Goal: Task Accomplishment & Management: Complete application form

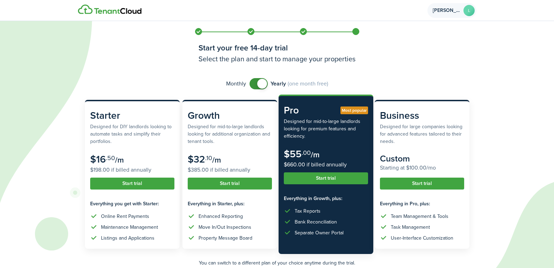
click at [467, 12] on avatar-text "L" at bounding box center [469, 10] width 11 height 11
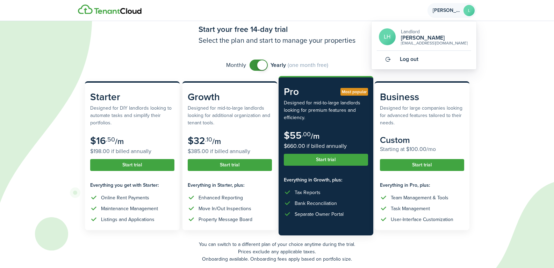
scroll to position [46, 0]
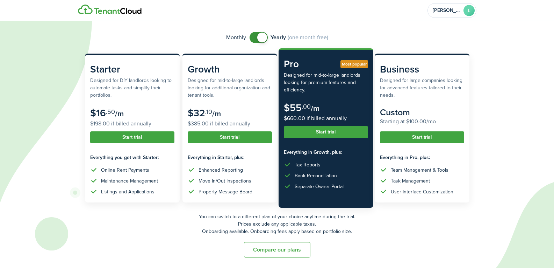
click at [258, 247] on button "Compare our plans" at bounding box center [277, 249] width 66 height 15
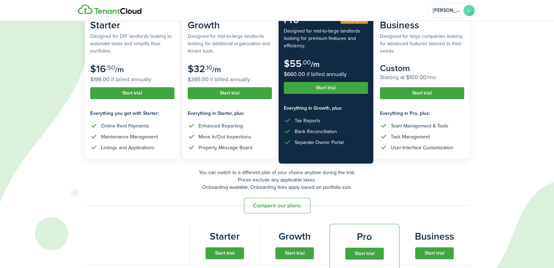
scroll to position [86, 0]
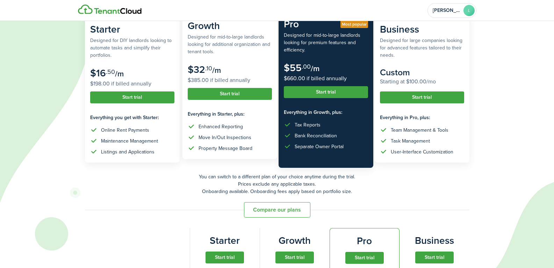
click at [220, 95] on button "Start trial" at bounding box center [230, 94] width 84 height 12
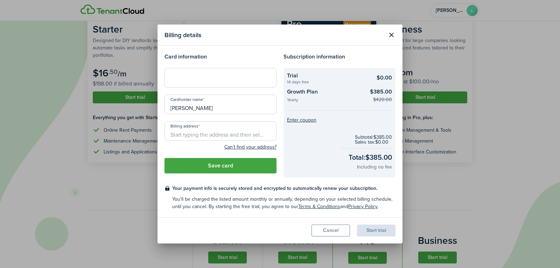
click at [235, 40] on modal-title "Billing details" at bounding box center [273, 35] width 219 height 14
click at [391, 35] on button "Close modal" at bounding box center [391, 35] width 12 height 12
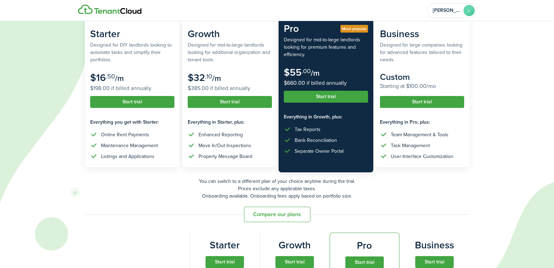
scroll to position [0, 0]
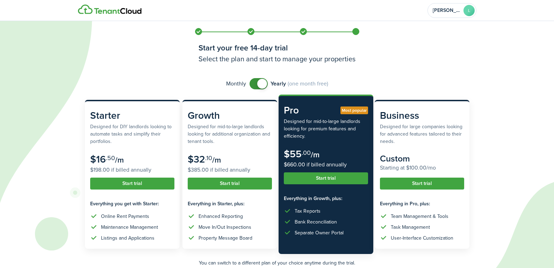
checkbox input "false"
click at [264, 85] on span at bounding box center [262, 84] width 10 height 10
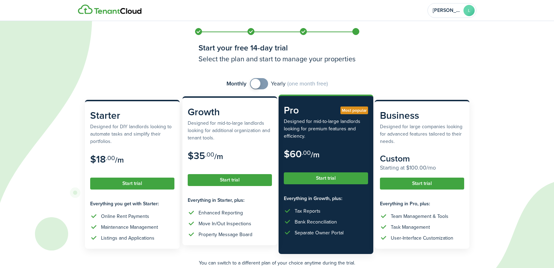
click at [239, 181] on button "Start trial" at bounding box center [230, 180] width 84 height 12
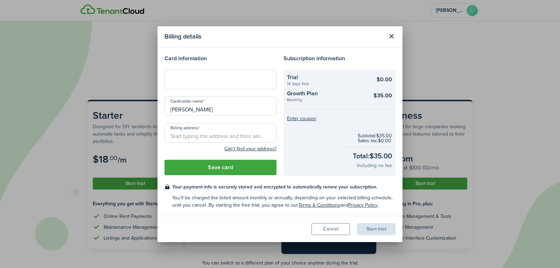
click at [204, 137] on input "Billing address" at bounding box center [220, 133] width 112 height 20
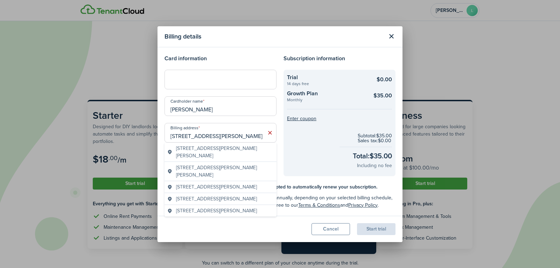
click at [206, 145] on span "[STREET_ADDRESS][PERSON_NAME][PERSON_NAME]" at bounding box center [225, 151] width 98 height 15
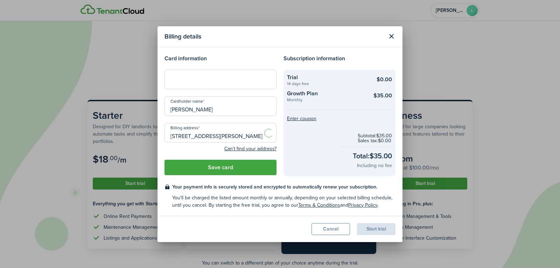
type input "[STREET_ADDRESS][PERSON_NAME][PERSON_NAME]"
click at [214, 167] on button "Save card" at bounding box center [220, 166] width 112 height 15
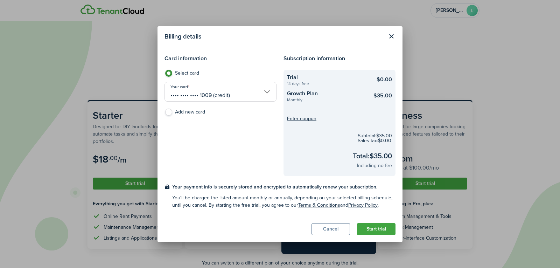
click at [377, 228] on button "Start trial" at bounding box center [376, 229] width 38 height 12
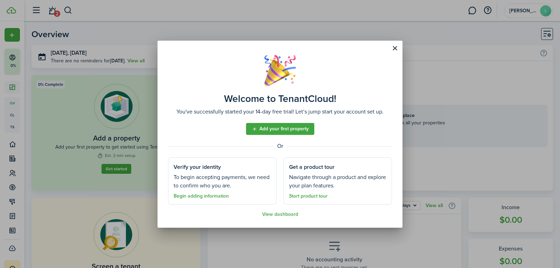
click at [285, 128] on link "Add your first property" at bounding box center [280, 129] width 68 height 12
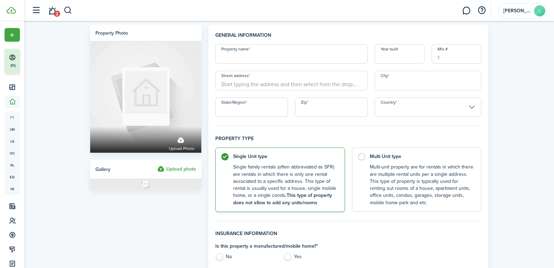
click at [258, 55] on input "Property name" at bounding box center [291, 54] width 152 height 20
type input "p"
type input "[PERSON_NAME][GEOGRAPHIC_DATA]"
click at [259, 83] on input "Street address" at bounding box center [291, 81] width 152 height 20
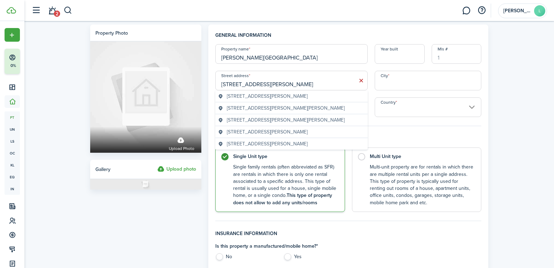
click at [251, 106] on span "[STREET_ADDRESS][PERSON_NAME][PERSON_NAME]" at bounding box center [286, 107] width 118 height 7
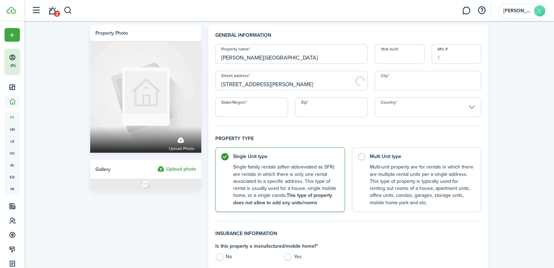
type input "[STREET_ADDRESS][PERSON_NAME]"
type input "[PERSON_NAME]"
type input "GA"
type input "30273"
type input "[GEOGRAPHIC_DATA]"
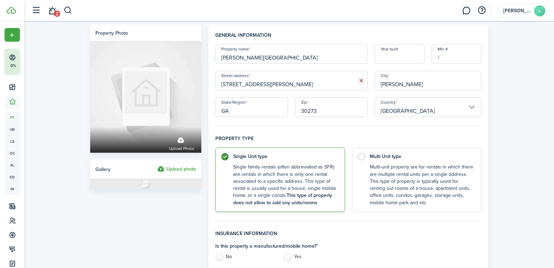
click at [284, 183] on control-radio-card-description "Single family rentals (often abbreviated as SFR) are rentals in which there is …" at bounding box center [285, 184] width 105 height 43
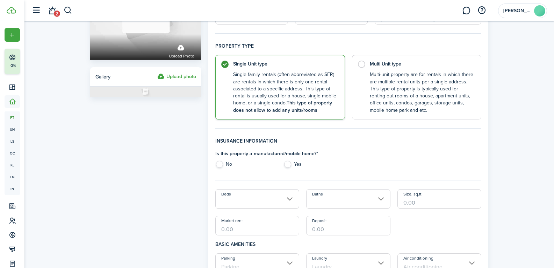
scroll to position [93, 0]
click at [222, 163] on label "No" at bounding box center [245, 165] width 61 height 10
radio input "true"
click at [292, 198] on input "Beds" at bounding box center [257, 198] width 84 height 20
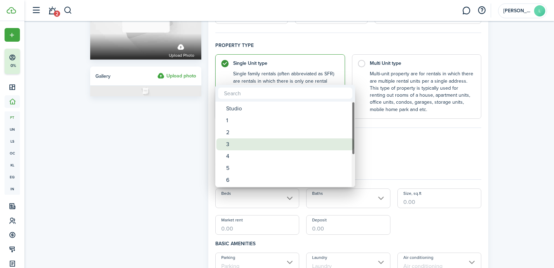
click at [260, 144] on div "3" at bounding box center [288, 144] width 124 height 12
type input "3"
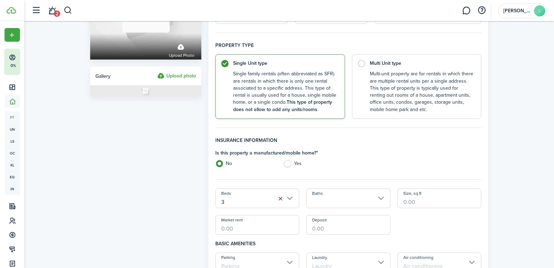
click at [381, 194] on input "Baths" at bounding box center [348, 198] width 84 height 20
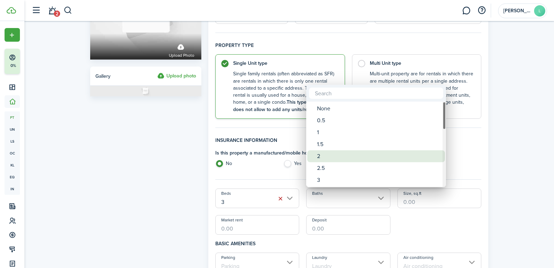
click at [319, 158] on div "2" at bounding box center [379, 156] width 124 height 12
type input "2"
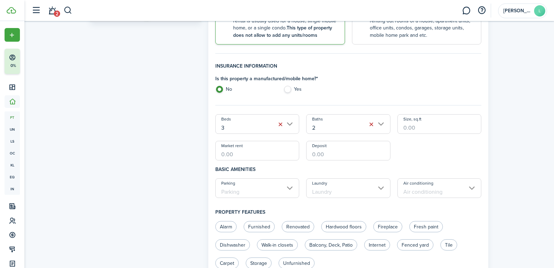
scroll to position [196, 0]
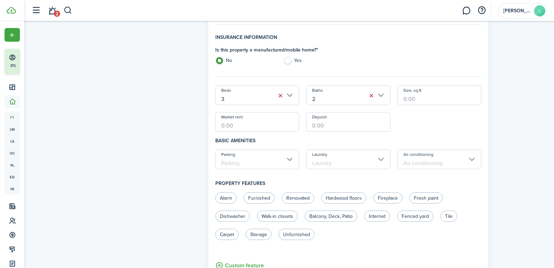
click at [423, 96] on input "Size, sq.ft" at bounding box center [440, 95] width 84 height 20
type input "1,200"
click at [359, 118] on input "Deposit" at bounding box center [348, 122] width 84 height 20
click at [293, 159] on input "Parking" at bounding box center [257, 159] width 84 height 20
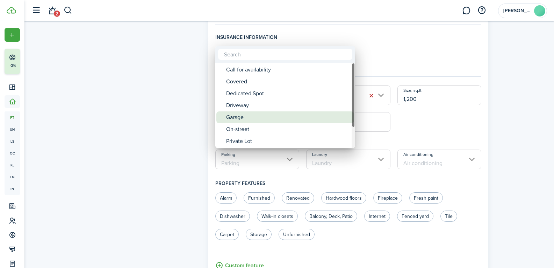
click at [255, 120] on div "Garage" at bounding box center [288, 117] width 124 height 12
type input "Garage"
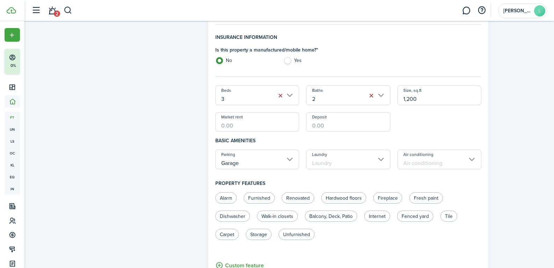
click at [375, 156] on input "Laundry" at bounding box center [348, 159] width 84 height 20
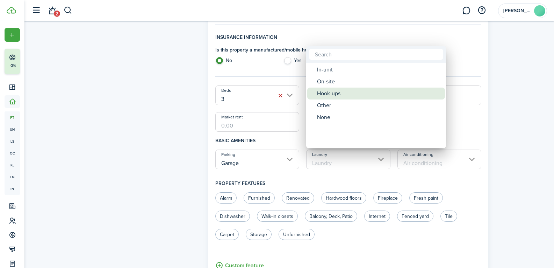
click at [359, 95] on div "Hook-ups" at bounding box center [379, 93] width 124 height 12
type input "Hook-ups"
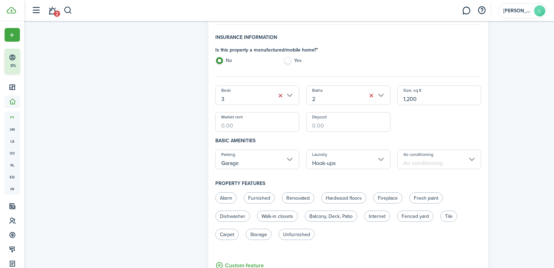
click at [474, 160] on input "Air conditioning" at bounding box center [440, 159] width 84 height 20
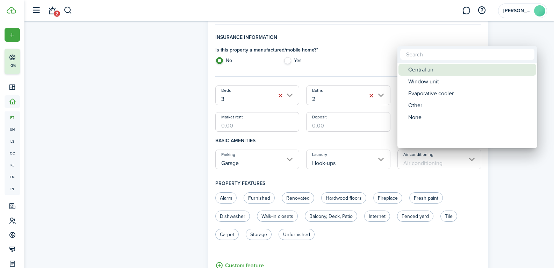
click at [437, 72] on div "Central air" at bounding box center [470, 70] width 124 height 12
type input "Central air"
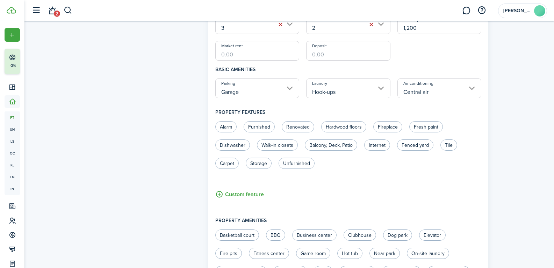
scroll to position [268, 0]
click at [224, 128] on label "Alarm" at bounding box center [225, 125] width 21 height 11
radio input "true"
click at [297, 123] on label "Renovated" at bounding box center [298, 125] width 33 height 11
radio input "true"
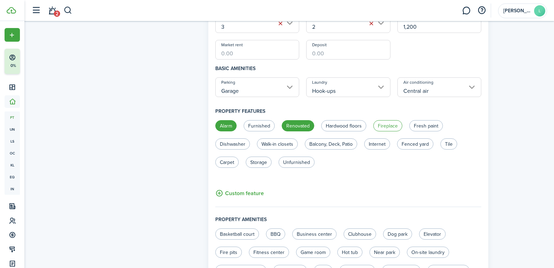
click at [393, 126] on label "Fireplace" at bounding box center [387, 125] width 29 height 11
radio input "true"
click at [425, 124] on label "Fresh paint" at bounding box center [426, 125] width 34 height 11
radio input "true"
click at [335, 125] on label "Hardwood floors" at bounding box center [343, 125] width 45 height 11
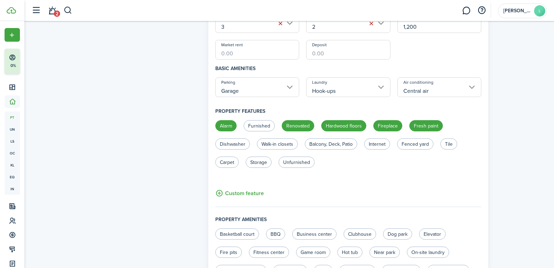
radio input "true"
click at [236, 144] on label "Dishwasher" at bounding box center [232, 143] width 35 height 11
radio input "true"
click at [342, 144] on label "Balcony, Deck, Patio" at bounding box center [331, 143] width 52 height 11
radio input "true"
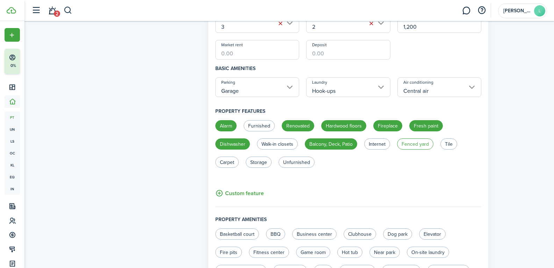
click at [413, 145] on label "Fenced yard" at bounding box center [415, 143] width 36 height 11
radio input "true"
click at [448, 141] on label "Tile" at bounding box center [449, 143] width 17 height 11
radio input "true"
click at [289, 163] on label "Unfurnished" at bounding box center [297, 161] width 36 height 11
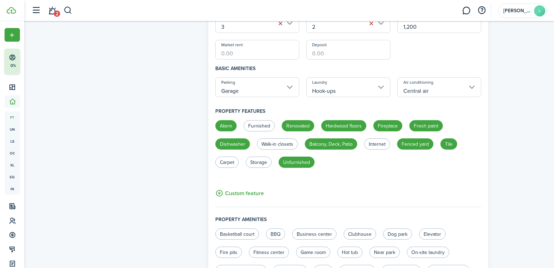
radio input "true"
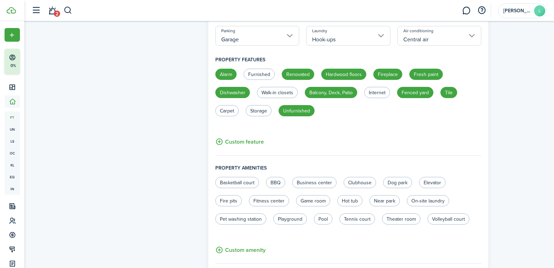
scroll to position [322, 0]
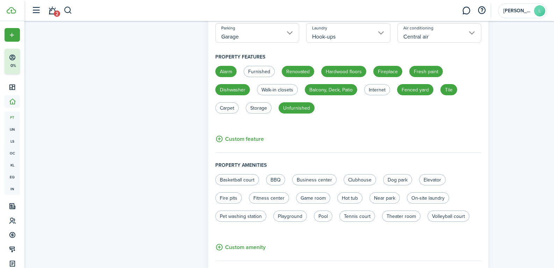
click at [225, 137] on button "Custom feature" at bounding box center [239, 138] width 49 height 9
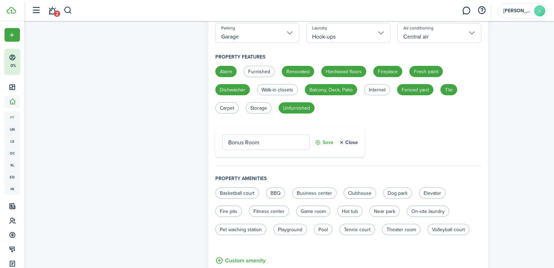
type input "Bonus Room"
click at [328, 141] on button "Save" at bounding box center [324, 141] width 19 height 15
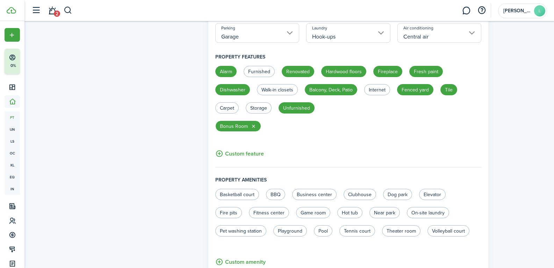
click at [233, 155] on button "Custom feature" at bounding box center [239, 153] width 49 height 9
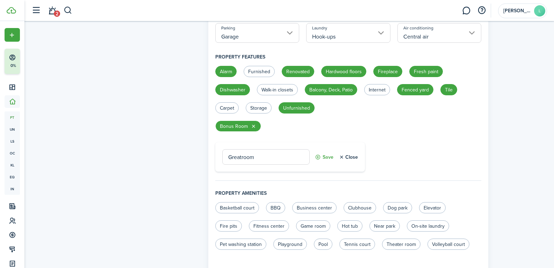
type input "Greatroom"
click at [319, 156] on button "Save" at bounding box center [324, 156] width 19 height 15
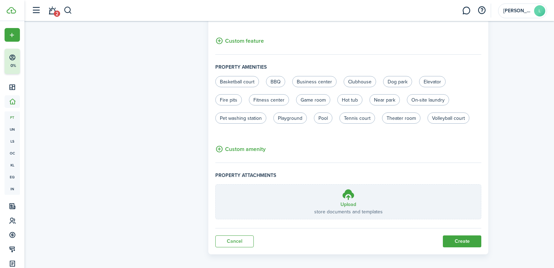
scroll to position [440, 0]
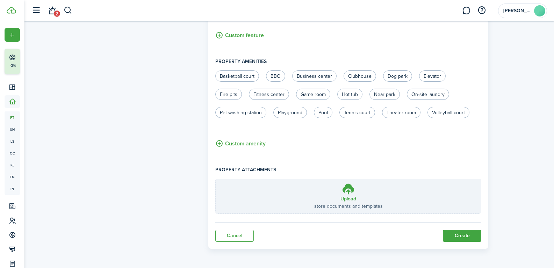
click at [468, 236] on button "Create" at bounding box center [462, 235] width 38 height 12
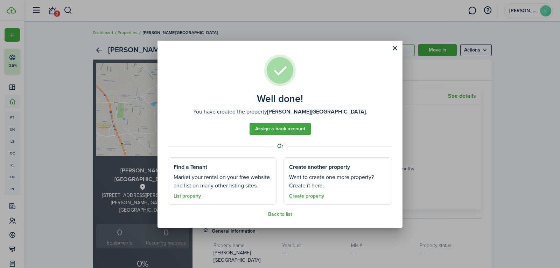
click at [295, 130] on link "Assign a bank account" at bounding box center [279, 129] width 61 height 12
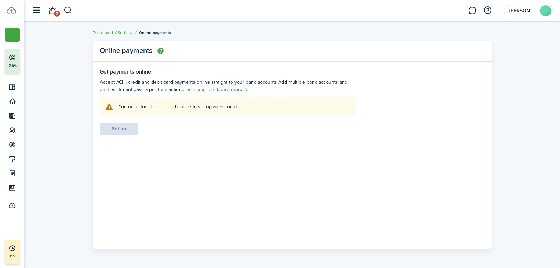
click at [222, 88] on link "Learn more" at bounding box center [232, 90] width 31 height 8
click at [162, 107] on link "get verified" at bounding box center [157, 106] width 24 height 7
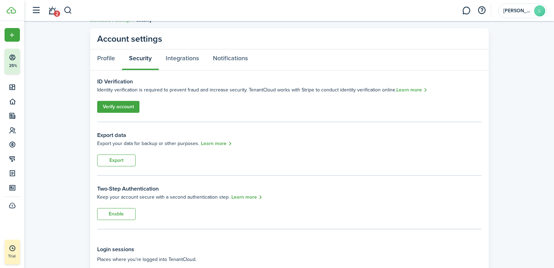
scroll to position [12, 0]
click at [126, 106] on link "Verify account" at bounding box center [118, 107] width 42 height 12
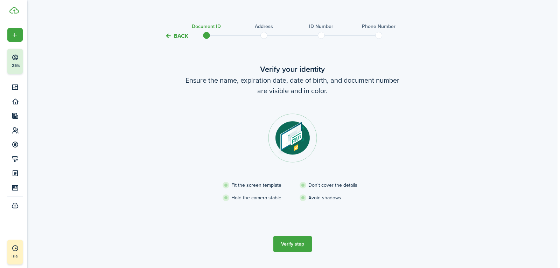
scroll to position [24, 0]
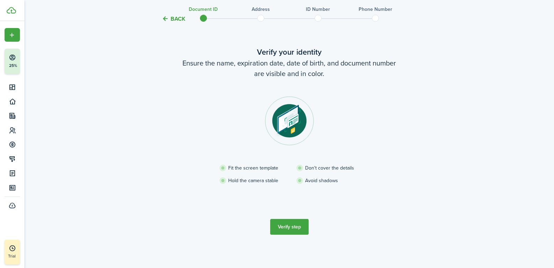
click at [284, 229] on button "Verify step" at bounding box center [289, 227] width 38 height 16
click at [303, 227] on button "Verify step" at bounding box center [289, 227] width 38 height 16
click at [292, 227] on button "Verify step" at bounding box center [289, 227] width 38 height 16
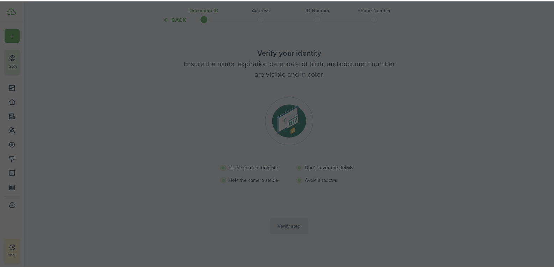
scroll to position [20, 0]
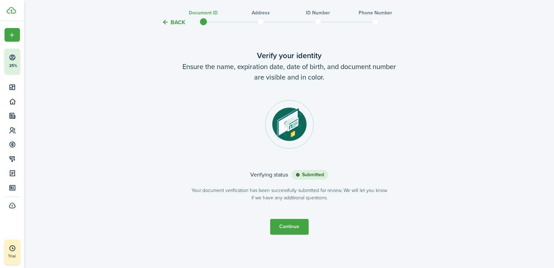
click at [286, 231] on button "Continue" at bounding box center [289, 227] width 38 height 16
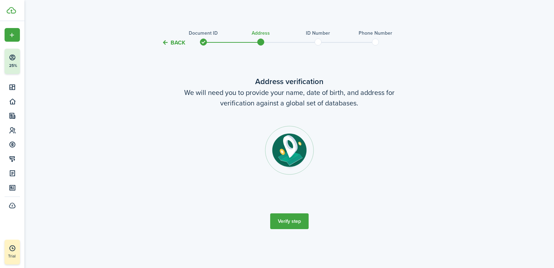
scroll to position [0, 0]
click at [291, 221] on button "Verify step" at bounding box center [292, 221] width 38 height 16
click at [306, 226] on button "Verify step" at bounding box center [292, 221] width 38 height 16
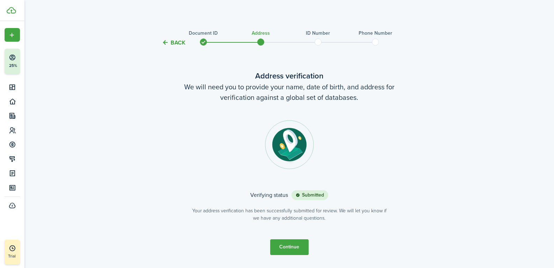
click at [283, 250] on button "Continue" at bounding box center [289, 247] width 38 height 16
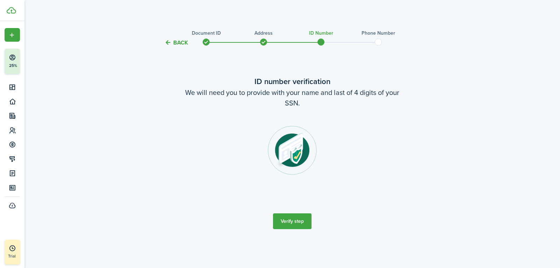
click at [295, 222] on button "Verify step" at bounding box center [292, 221] width 38 height 16
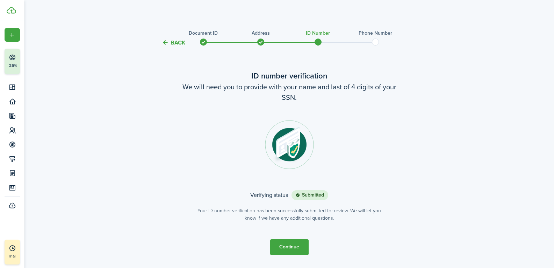
click at [291, 249] on button "Continue" at bounding box center [289, 247] width 38 height 16
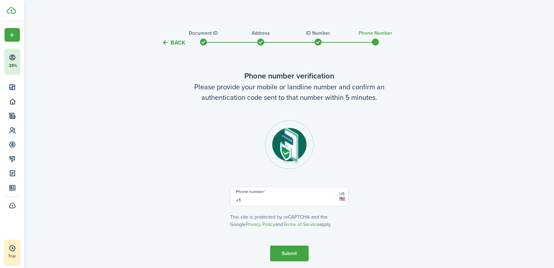
click at [274, 199] on input "+1" at bounding box center [289, 196] width 119 height 20
type input "[PHONE_NUMBER]"
click at [291, 252] on button "Submit" at bounding box center [289, 253] width 38 height 16
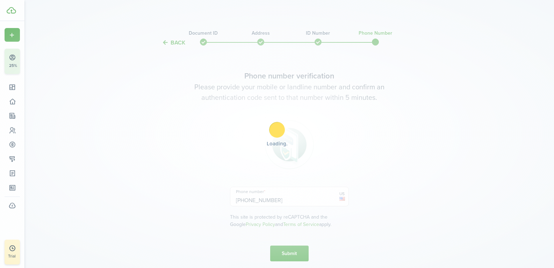
scroll to position [85, 0]
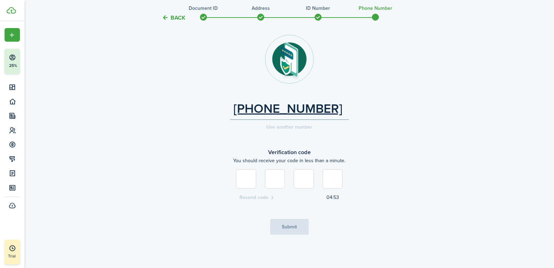
type input "8"
type input "0"
type input "1"
click at [300, 231] on button "Submit" at bounding box center [289, 227] width 38 height 16
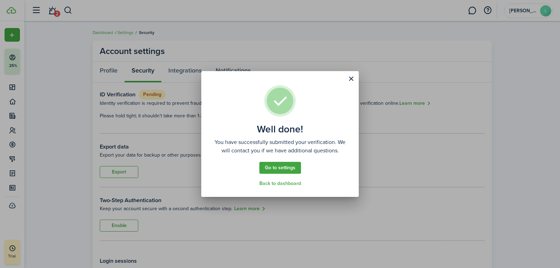
click at [280, 169] on link "Go to settings" at bounding box center [280, 168] width 42 height 12
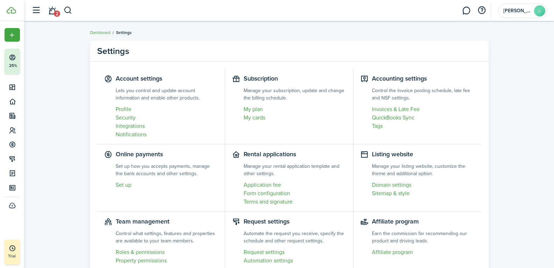
click at [116, 186] on link "Set up" at bounding box center [167, 184] width 102 height 8
click at [266, 185] on link "Application fee" at bounding box center [295, 184] width 102 height 8
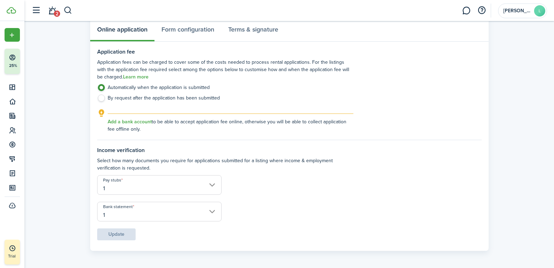
scroll to position [43, 0]
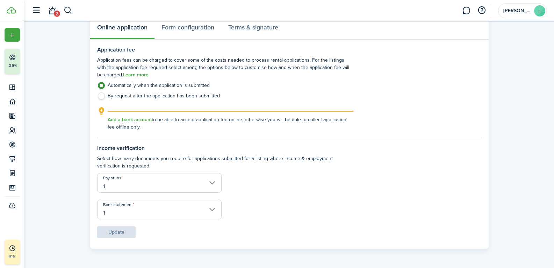
click at [214, 184] on input "1" at bounding box center [159, 183] width 125 height 20
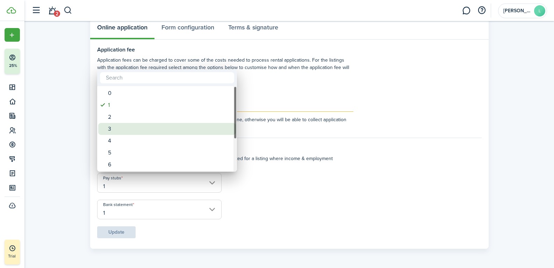
click at [135, 126] on div "3" at bounding box center [170, 129] width 124 height 12
type input "3"
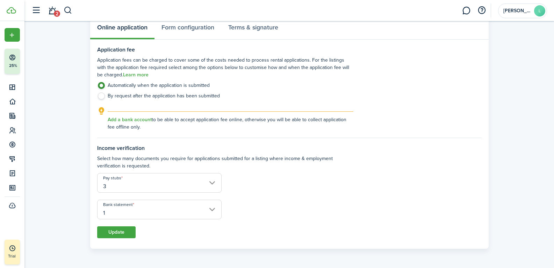
click at [105, 232] on button "Update" at bounding box center [116, 232] width 38 height 12
click at [193, 29] on link "Form configuration" at bounding box center [188, 29] width 67 height 21
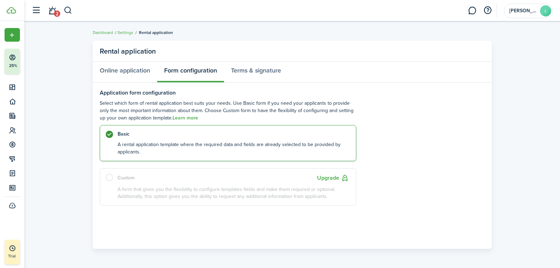
click at [172, 116] on link "Learn more" at bounding box center [185, 118] width 26 height 6
click at [265, 70] on link "Terms & signature" at bounding box center [256, 72] width 64 height 21
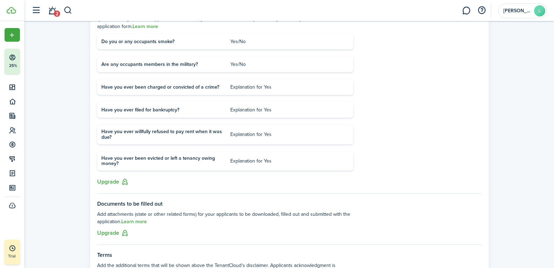
scroll to position [100, 0]
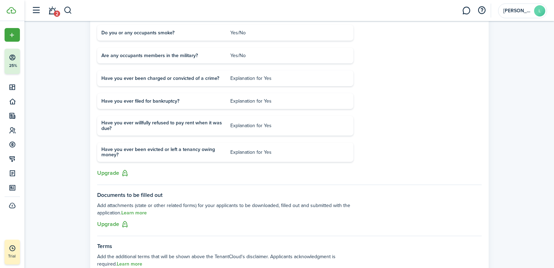
click at [102, 172] on button "Upgrade" at bounding box center [113, 173] width 32 height 9
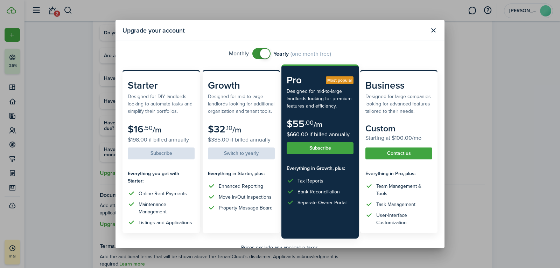
click at [438, 30] on button "Close modal" at bounding box center [433, 30] width 12 height 12
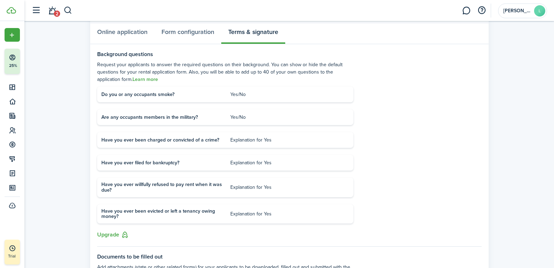
scroll to position [0, 0]
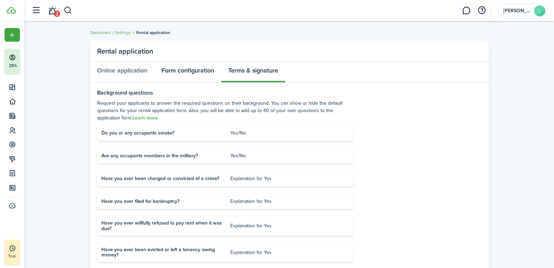
click at [183, 68] on link "Form configuration" at bounding box center [188, 72] width 67 height 21
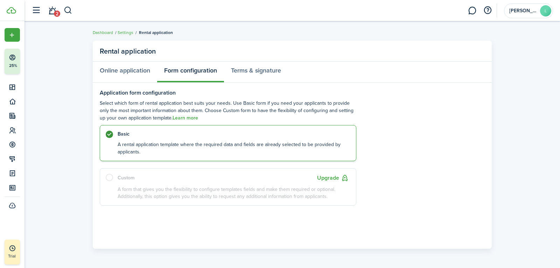
click at [153, 140] on label "Basic A rental application template where the required data and fields are alre…" at bounding box center [228, 143] width 256 height 36
click at [120, 133] on control-radio-card-title "Basic" at bounding box center [232, 133] width 231 height 7
click at [119, 98] on settings-fieldset "Application form configuration Select which form of rental application best sui…" at bounding box center [292, 148] width 385 height 116
click at [131, 68] on link "Online application" at bounding box center [125, 72] width 64 height 21
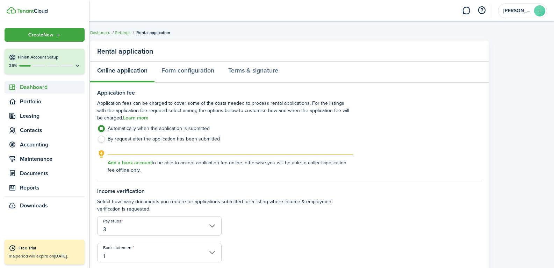
click at [16, 87] on icon at bounding box center [12, 87] width 7 height 7
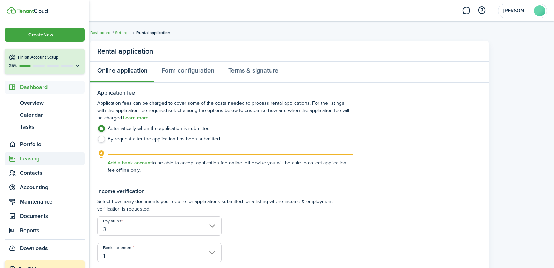
click at [25, 159] on span "Leasing" at bounding box center [52, 158] width 65 height 8
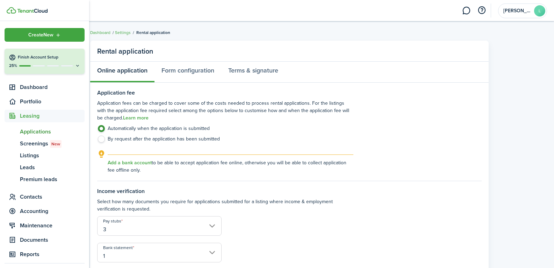
click at [39, 129] on span "Applications" at bounding box center [52, 131] width 65 height 8
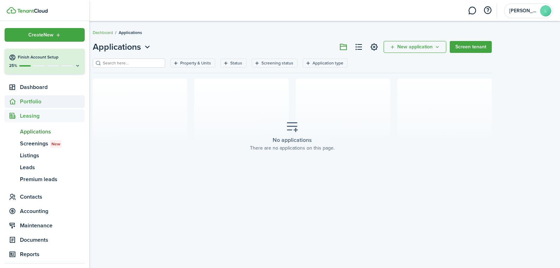
click at [30, 102] on span "Portfolio" at bounding box center [52, 101] width 65 height 8
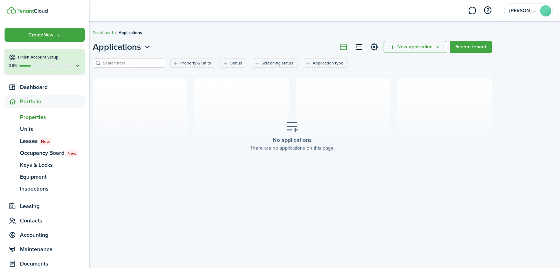
click at [29, 119] on span "Properties" at bounding box center [52, 117] width 65 height 8
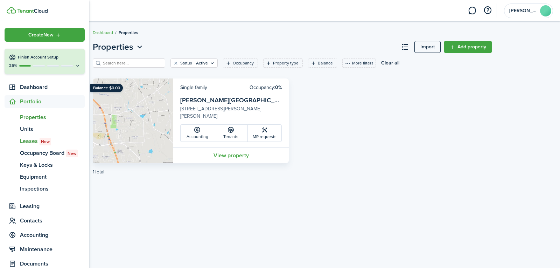
click at [26, 140] on span "Leases New" at bounding box center [52, 141] width 65 height 8
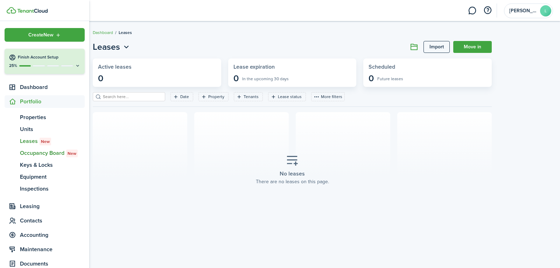
click at [26, 151] on span "Occupancy Board New" at bounding box center [52, 153] width 65 height 8
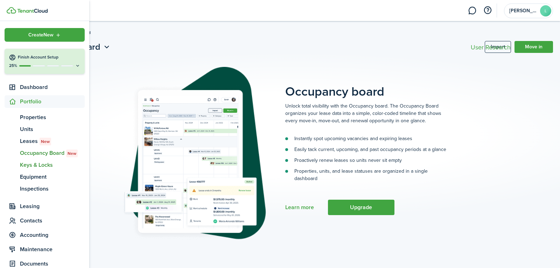
click at [27, 165] on span "Keys & Locks" at bounding box center [52, 165] width 65 height 8
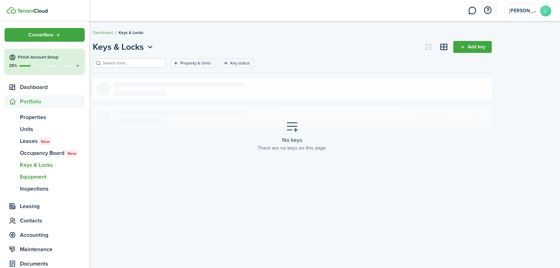
click at [33, 178] on span "Equipment" at bounding box center [52, 176] width 65 height 8
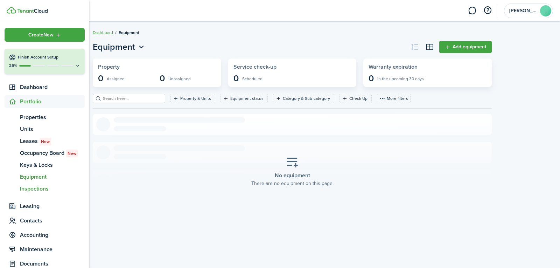
click at [28, 188] on span "Inspections" at bounding box center [52, 188] width 65 height 8
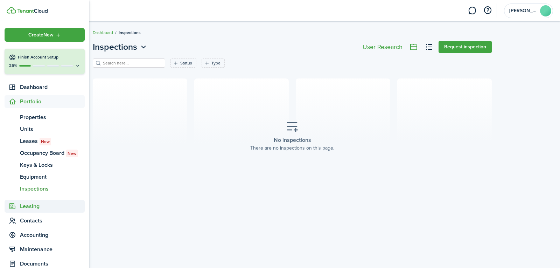
click at [27, 206] on span "Leasing" at bounding box center [52, 206] width 65 height 8
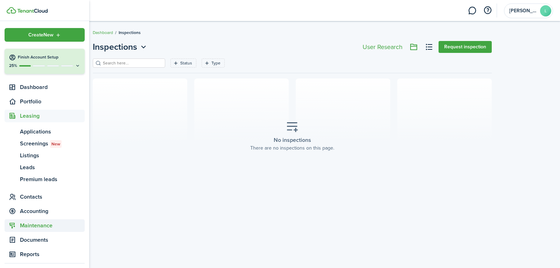
click at [30, 226] on span "Maintenance" at bounding box center [52, 225] width 65 height 8
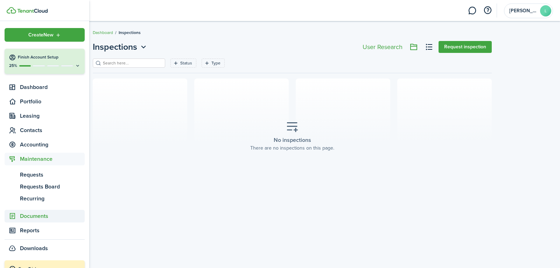
click at [38, 216] on span "Documents" at bounding box center [52, 216] width 65 height 8
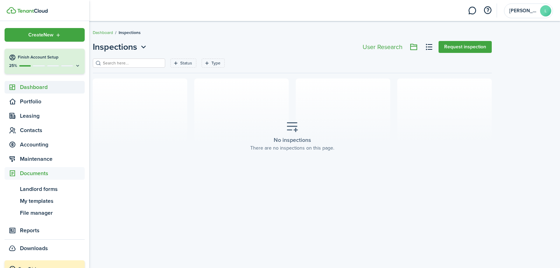
click at [31, 89] on span "Dashboard" at bounding box center [52, 87] width 65 height 8
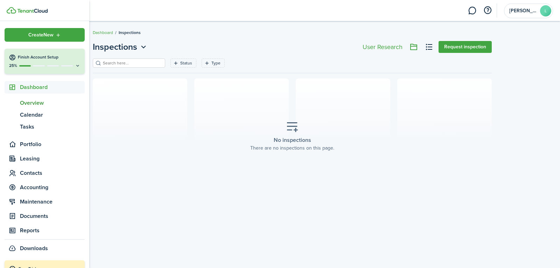
click at [30, 101] on span "Overview" at bounding box center [52, 103] width 65 height 8
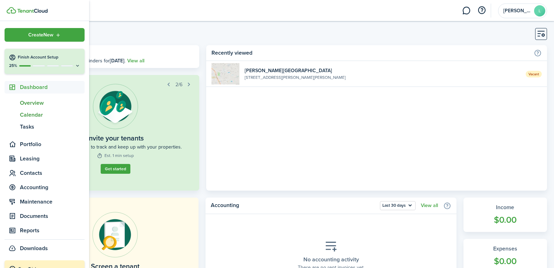
click at [28, 116] on span "Calendar" at bounding box center [52, 115] width 65 height 8
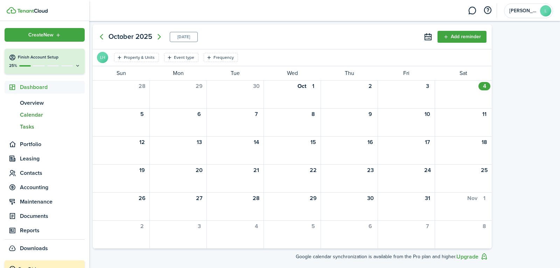
click at [30, 127] on span "Tasks" at bounding box center [52, 126] width 65 height 8
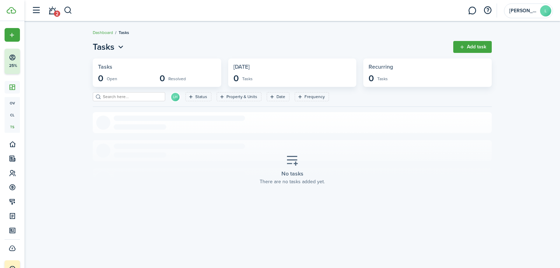
click at [59, 12] on span "2" at bounding box center [57, 13] width 6 height 6
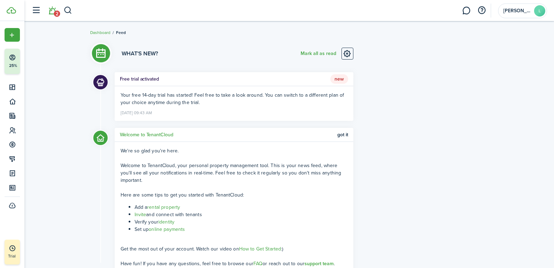
click at [143, 214] on link "Invite" at bounding box center [141, 214] width 12 height 7
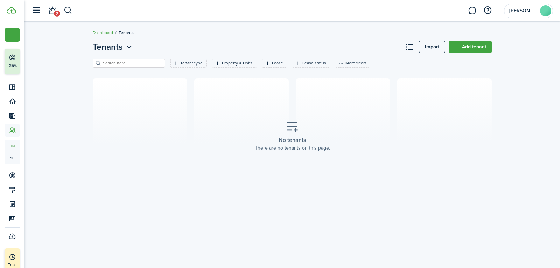
click at [152, 62] on input "search" at bounding box center [132, 63] width 62 height 7
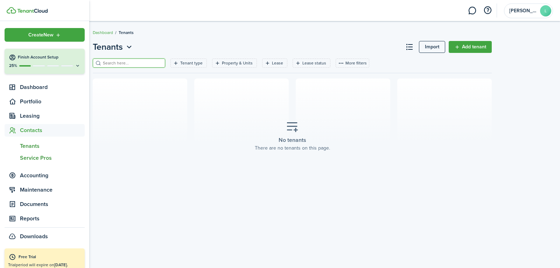
click at [26, 158] on span "Service Pros" at bounding box center [52, 158] width 65 height 8
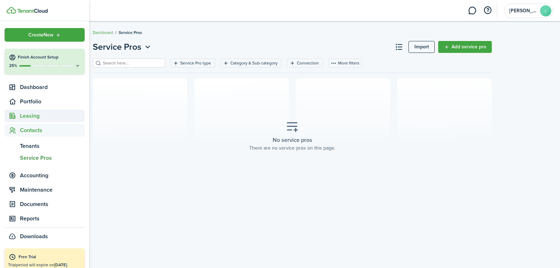
click at [33, 116] on span "Leasing" at bounding box center [52, 116] width 65 height 8
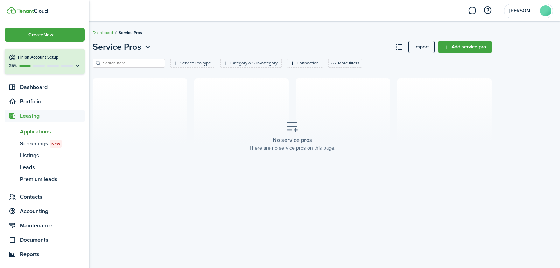
click at [35, 131] on span "Applications" at bounding box center [52, 131] width 65 height 8
click at [36, 179] on span "Premium leads" at bounding box center [52, 179] width 65 height 8
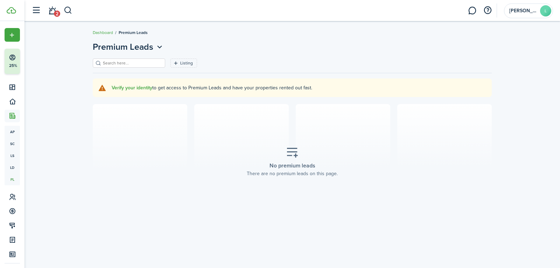
click at [135, 89] on link "Verify your identity" at bounding box center [132, 88] width 41 height 6
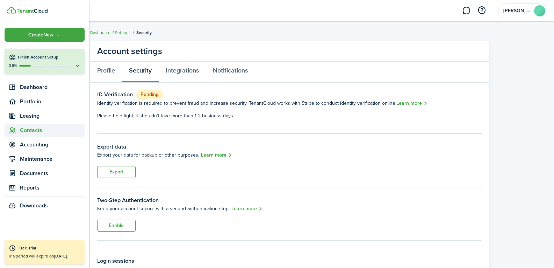
click at [26, 130] on span "Contacts" at bounding box center [52, 130] width 65 height 8
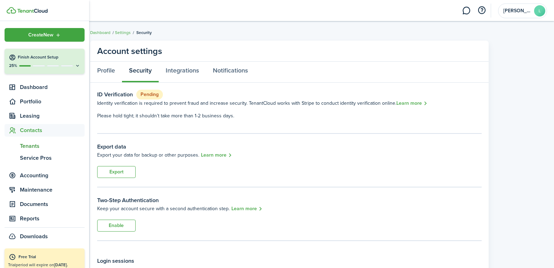
click at [27, 145] on span "Tenants" at bounding box center [52, 146] width 65 height 8
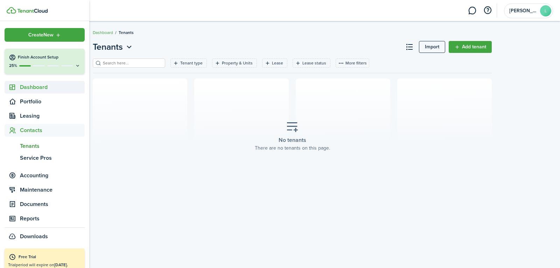
click at [44, 90] on span "Dashboard" at bounding box center [52, 87] width 65 height 8
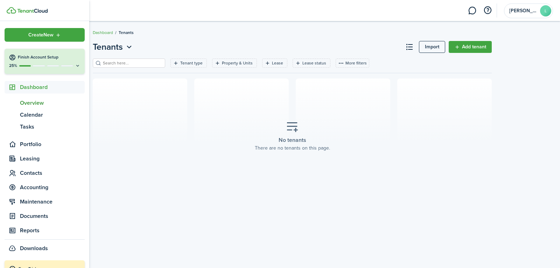
click at [39, 107] on span "Overview" at bounding box center [52, 103] width 65 height 8
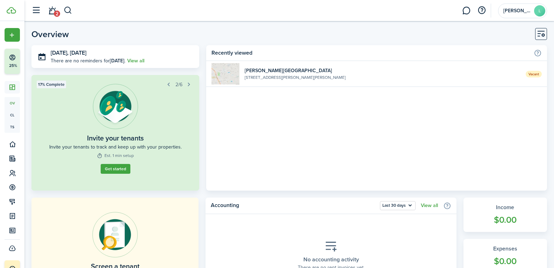
click at [121, 168] on button "Get started" at bounding box center [116, 169] width 30 height 10
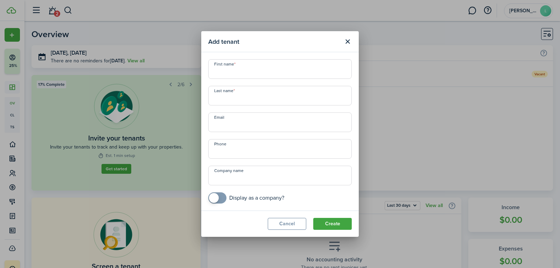
click at [344, 45] on button "Close modal" at bounding box center [347, 42] width 12 height 12
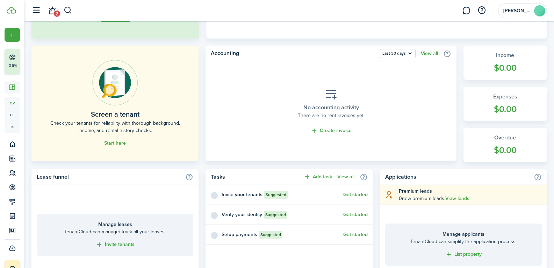
scroll to position [140, 0]
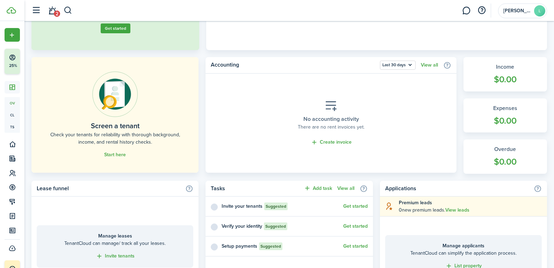
click at [121, 102] on img at bounding box center [114, 93] width 45 height 45
click at [113, 156] on link "Start here" at bounding box center [115, 155] width 22 height 6
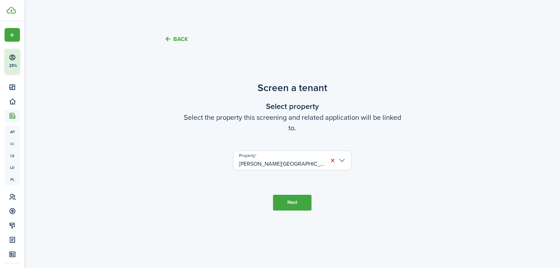
click at [176, 38] on button "Back" at bounding box center [175, 38] width 23 height 7
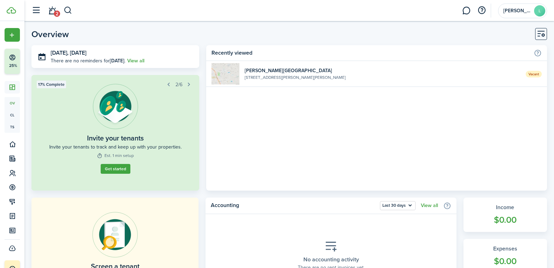
click at [116, 170] on button "Get started" at bounding box center [116, 169] width 30 height 10
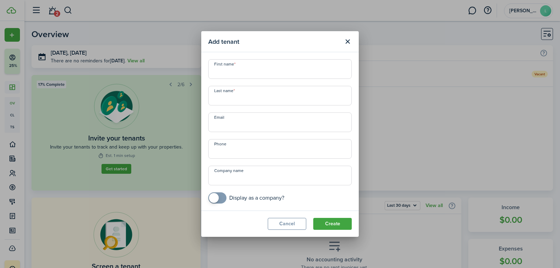
click at [348, 40] on button "Close modal" at bounding box center [347, 42] width 12 height 12
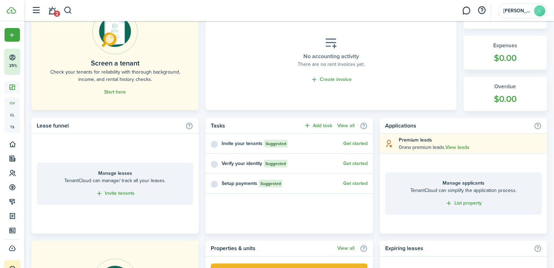
scroll to position [206, 0]
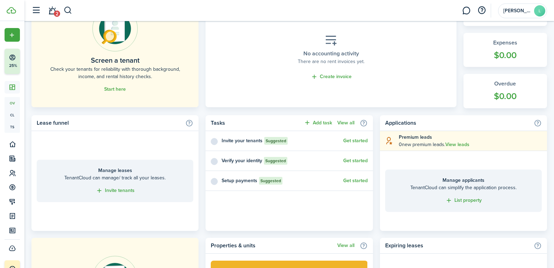
click at [116, 189] on link "Invite tenants" at bounding box center [115, 190] width 39 height 8
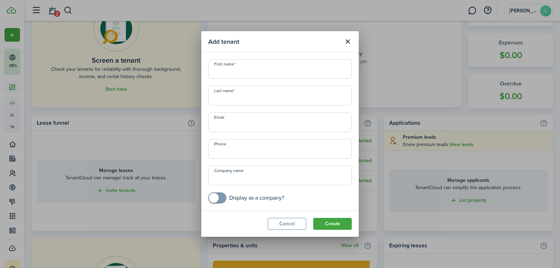
click at [346, 39] on button "Close modal" at bounding box center [347, 42] width 12 height 12
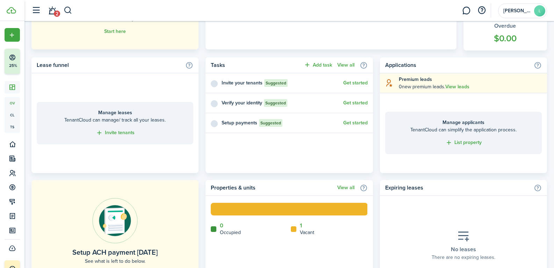
scroll to position [257, 0]
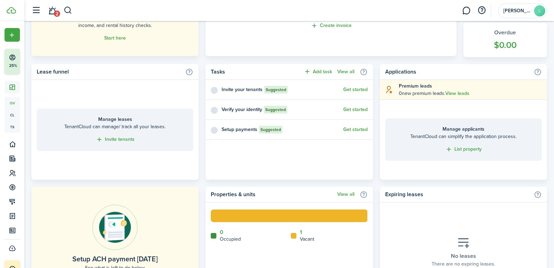
click at [464, 148] on link "List property" at bounding box center [464, 149] width 36 height 8
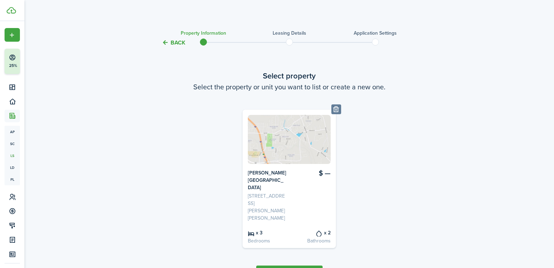
click at [295, 265] on button "Next" at bounding box center [289, 273] width 66 height 16
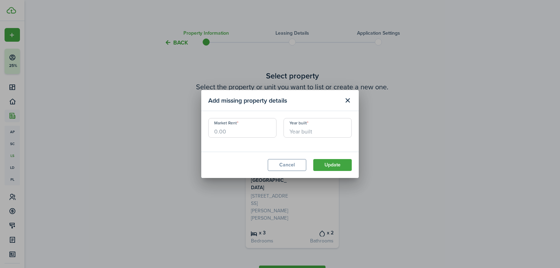
click at [258, 126] on input "Market Rent" at bounding box center [242, 128] width 68 height 20
type input "$1,750.00"
click at [301, 130] on input "Year built" at bounding box center [317, 128] width 68 height 20
type input "1995"
click at [341, 164] on button "Update" at bounding box center [332, 165] width 38 height 12
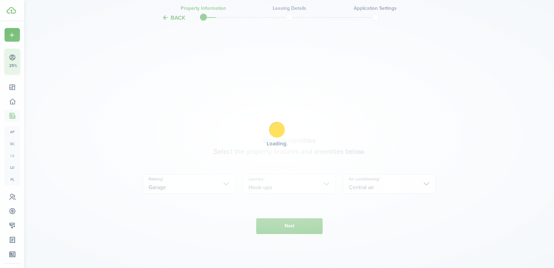
scroll to position [245, 0]
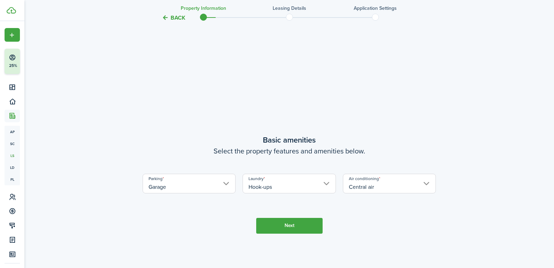
click at [227, 173] on input "Garage" at bounding box center [189, 183] width 93 height 20
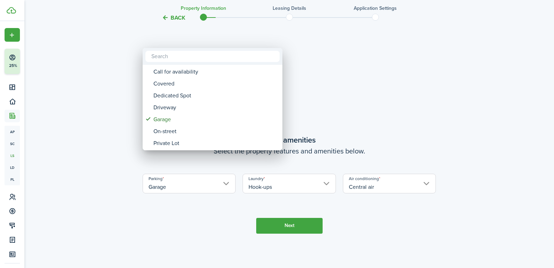
click at [227, 163] on div at bounding box center [277, 133] width 666 height 379
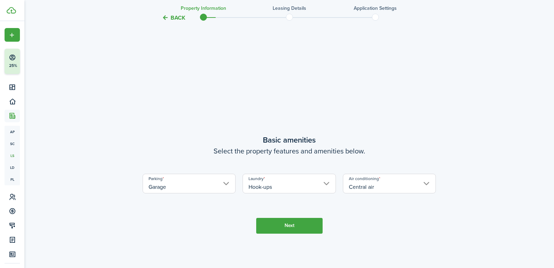
click at [298, 218] on button "Next" at bounding box center [289, 226] width 66 height 16
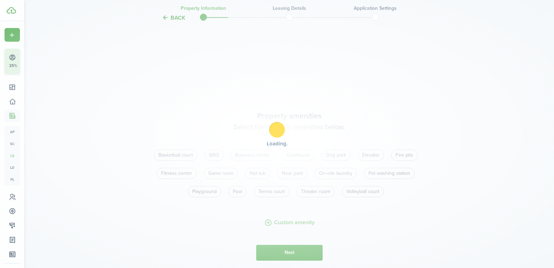
scroll to position [513, 0]
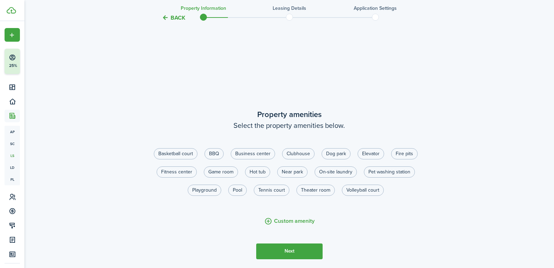
click at [164, 18] on button "Back" at bounding box center [173, 17] width 23 height 7
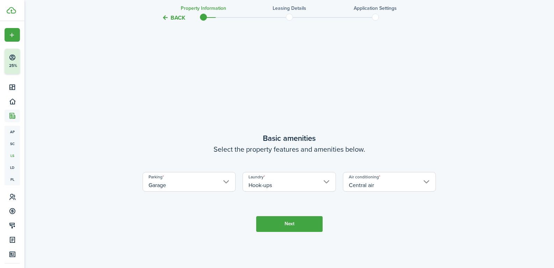
scroll to position [245, 0]
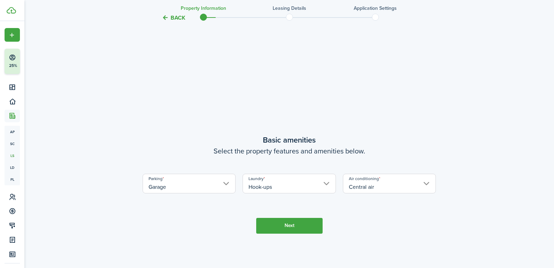
click at [326, 173] on input "Hook-ups" at bounding box center [289, 183] width 93 height 20
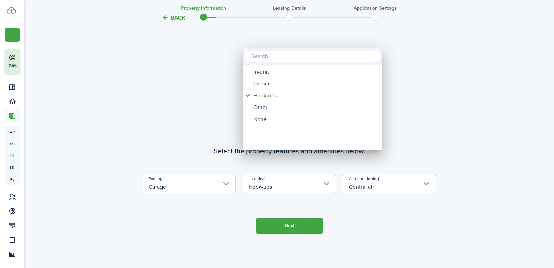
click at [326, 159] on div at bounding box center [277, 133] width 666 height 379
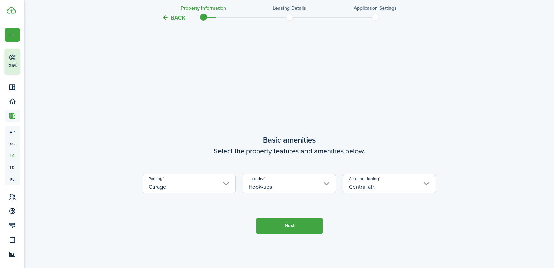
click at [222, 173] on input "Garage" at bounding box center [189, 183] width 93 height 20
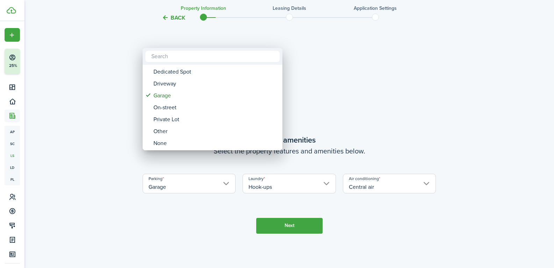
click at [415, 164] on div at bounding box center [277, 133] width 666 height 379
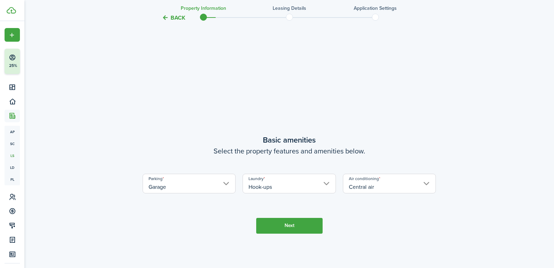
click at [425, 173] on input "Central air" at bounding box center [389, 183] width 93 height 20
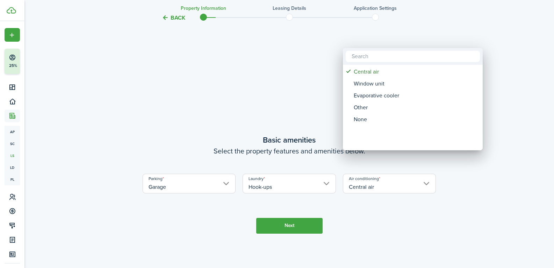
click at [425, 161] on div at bounding box center [277, 133] width 666 height 379
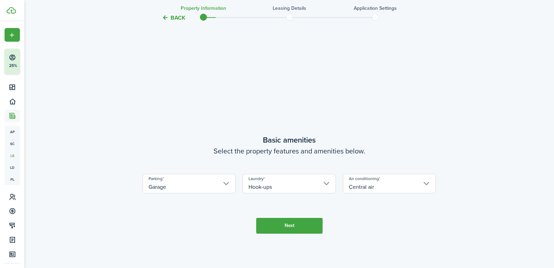
click at [274, 218] on button "Next" at bounding box center [289, 226] width 66 height 16
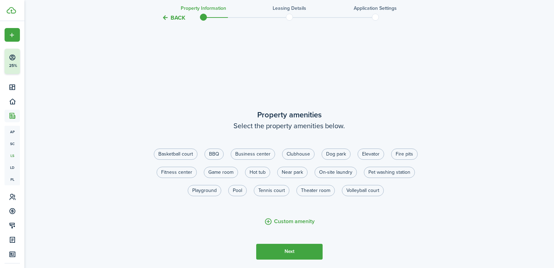
scroll to position [513, 0]
click at [301, 243] on button "Next" at bounding box center [289, 251] width 66 height 16
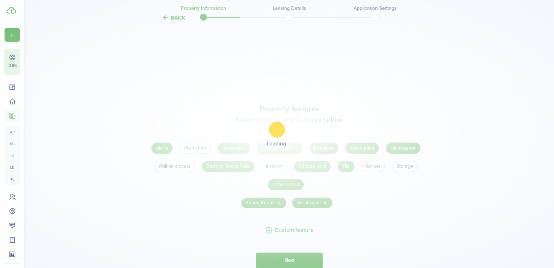
scroll to position [780, 0]
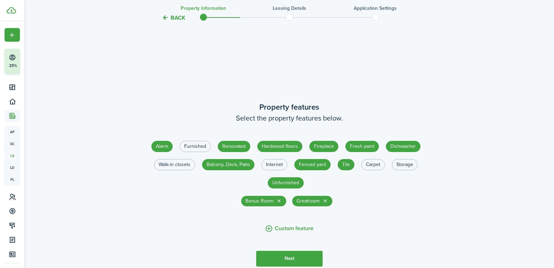
click at [308, 250] on button "Next" at bounding box center [289, 258] width 66 height 16
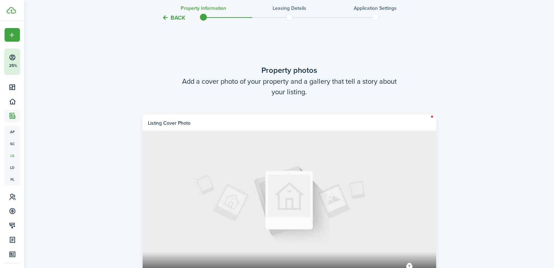
scroll to position [1048, 0]
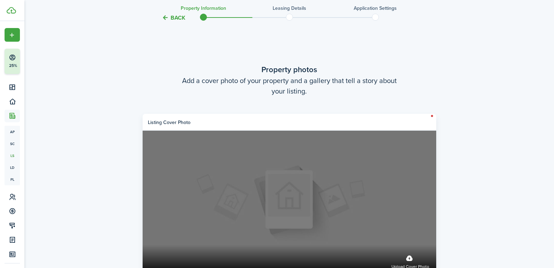
click at [410, 251] on label "Upload cover photo" at bounding box center [411, 260] width 38 height 19
click at [143, 244] on input "Upload cover photo" at bounding box center [143, 244] width 0 height 0
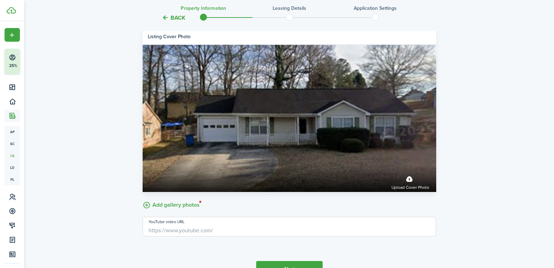
scroll to position [1153, 0]
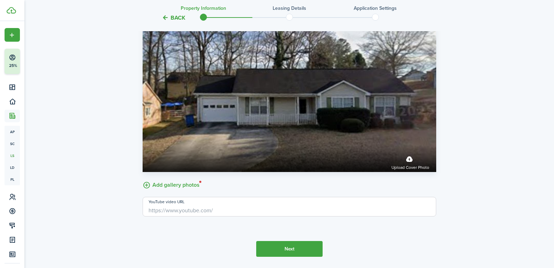
click at [299, 241] on button "Next" at bounding box center [289, 249] width 66 height 16
click at [162, 197] on input "YouTube video URL" at bounding box center [290, 207] width 294 height 20
click at [204, 197] on input "YouTube video URL" at bounding box center [290, 207] width 294 height 20
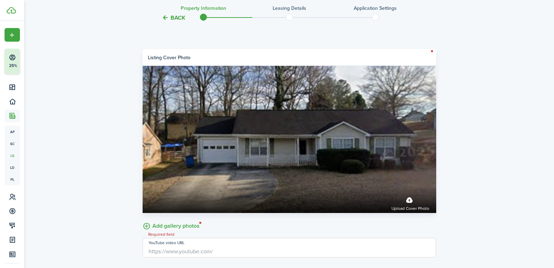
scroll to position [1122, 0]
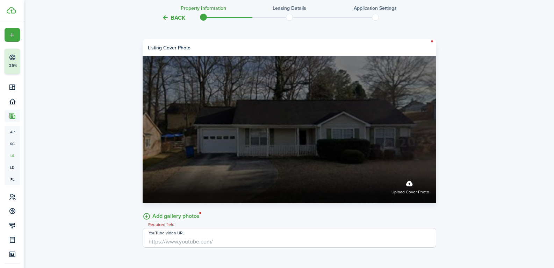
click at [412, 177] on label "Upload cover photo" at bounding box center [411, 186] width 38 height 19
click at [143, 170] on input "Upload cover photo" at bounding box center [143, 170] width 0 height 0
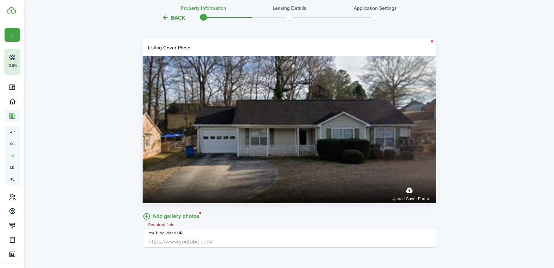
click at [167, 221] on div "Required field" at bounding box center [161, 224] width 37 height 7
click at [147, 210] on label "Add gallery photos" at bounding box center [171, 215] width 57 height 11
click at [143, 210] on input "Add gallery photos" at bounding box center [143, 210] width 0 height 0
click at [229, 228] on input "YouTube video URL" at bounding box center [290, 238] width 294 height 20
click at [176, 19] on button "Back" at bounding box center [173, 17] width 23 height 7
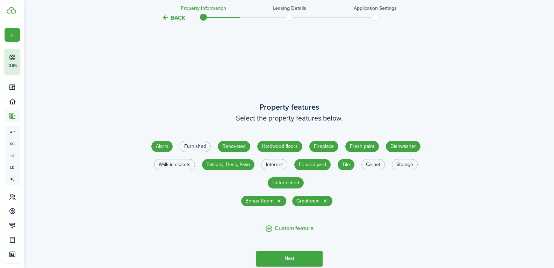
scroll to position [827, 0]
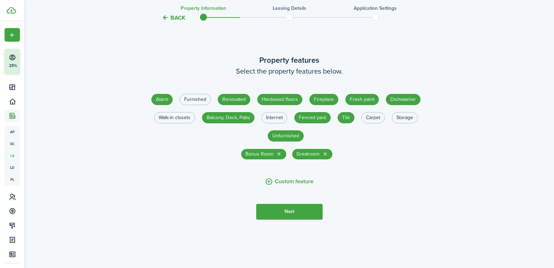
click at [293, 204] on button "Next" at bounding box center [289, 212] width 66 height 16
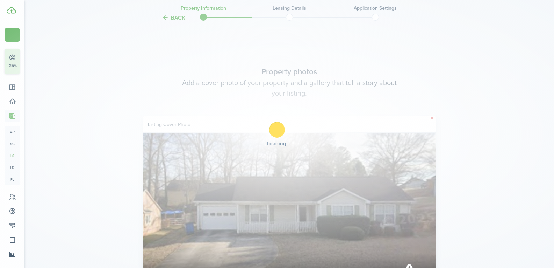
scroll to position [1048, 0]
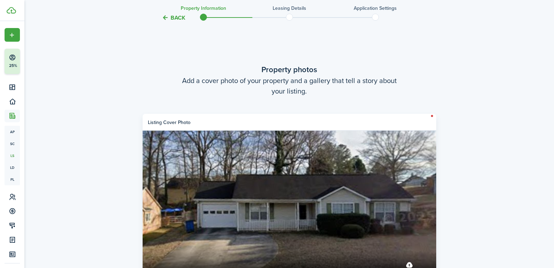
click at [432, 114] on panel-main-header "Listing cover photo" at bounding box center [290, 122] width 294 height 17
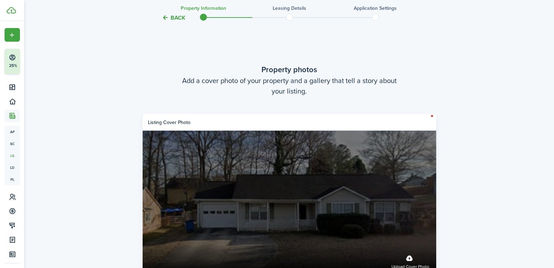
click at [419, 151] on label "Upload cover photo" at bounding box center [290, 203] width 294 height 147
click at [143, 244] on input "Upload cover photo" at bounding box center [143, 244] width 0 height 0
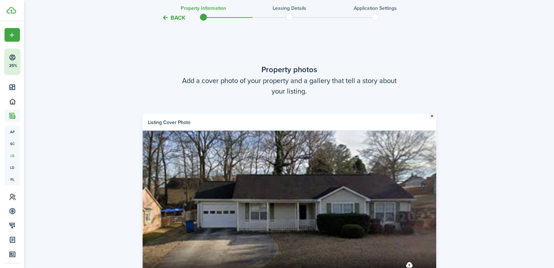
scroll to position [1153, 0]
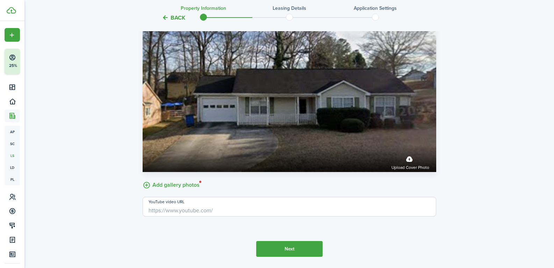
click at [166, 197] on input "YouTube video URL" at bounding box center [290, 207] width 294 height 20
click at [201, 179] on upload-button "Add gallery photos" at bounding box center [173, 184] width 60 height 11
click at [200, 179] on label "Add gallery photos" at bounding box center [171, 184] width 57 height 11
click at [143, 179] on input "Add gallery photos" at bounding box center [143, 179] width 0 height 0
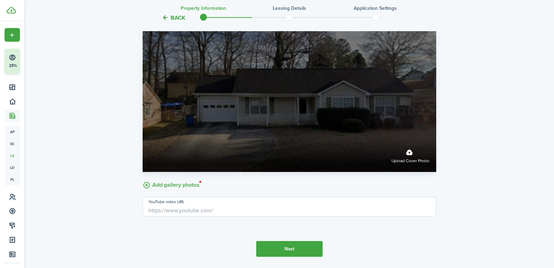
click at [223, 90] on label "Upload cover photo" at bounding box center [290, 98] width 294 height 147
click at [143, 139] on input "Upload cover photo" at bounding box center [143, 139] width 0 height 0
drag, startPoint x: 161, startPoint y: 143, endPoint x: 341, endPoint y: 87, distance: 188.2
click at [341, 87] on label "Upload cover photo" at bounding box center [290, 98] width 294 height 147
click at [143, 139] on input "Upload cover photo" at bounding box center [143, 139] width 0 height 0
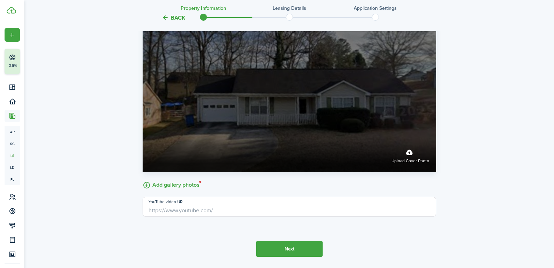
click at [407, 157] on span "Upload cover photo" at bounding box center [411, 160] width 38 height 7
click at [143, 139] on input "Upload cover photo" at bounding box center [143, 139] width 0 height 0
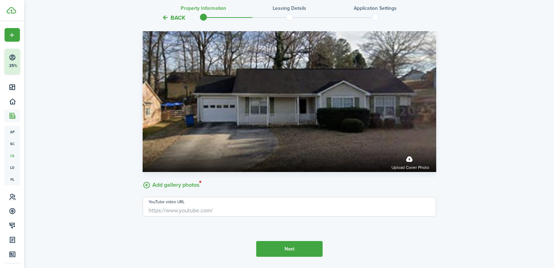
click at [169, 16] on button "Back" at bounding box center [173, 17] width 23 height 7
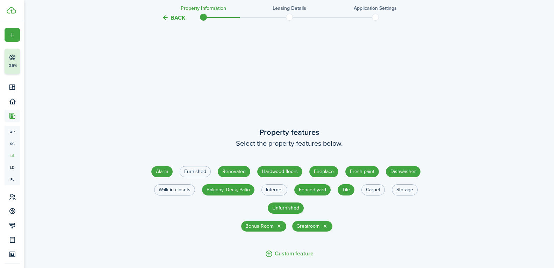
scroll to position [827, 0]
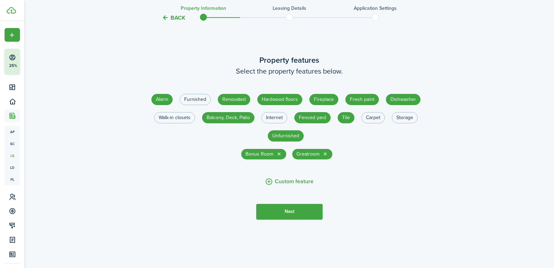
click at [296, 204] on button "Next" at bounding box center [289, 212] width 66 height 16
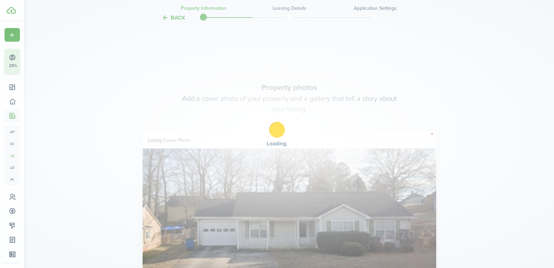
scroll to position [1048, 0]
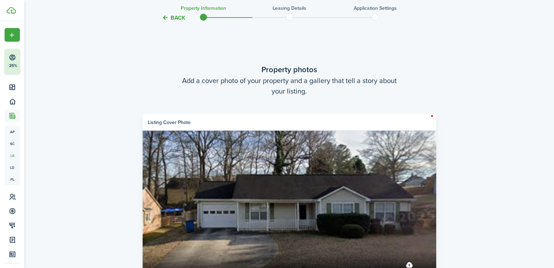
drag, startPoint x: 209, startPoint y: 159, endPoint x: 365, endPoint y: 79, distance: 175.2
click at [365, 79] on listing-wizard-media "Property photos Add a cover photo of your property and a gallery that tell a st…" at bounding box center [290, 196] width 294 height 265
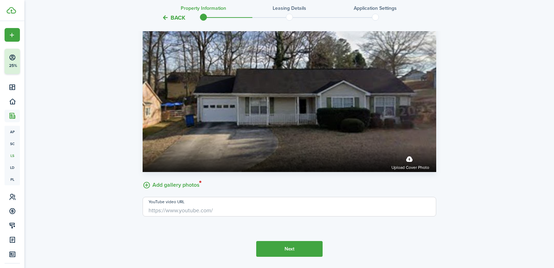
click at [213, 197] on input "YouTube video URL" at bounding box center [290, 207] width 294 height 20
type input "n"
click at [200, 179] on label "Add gallery photos" at bounding box center [171, 184] width 57 height 11
click at [143, 179] on input "Add gallery photos" at bounding box center [143, 179] width 0 height 0
